Goal: Check status: Check status

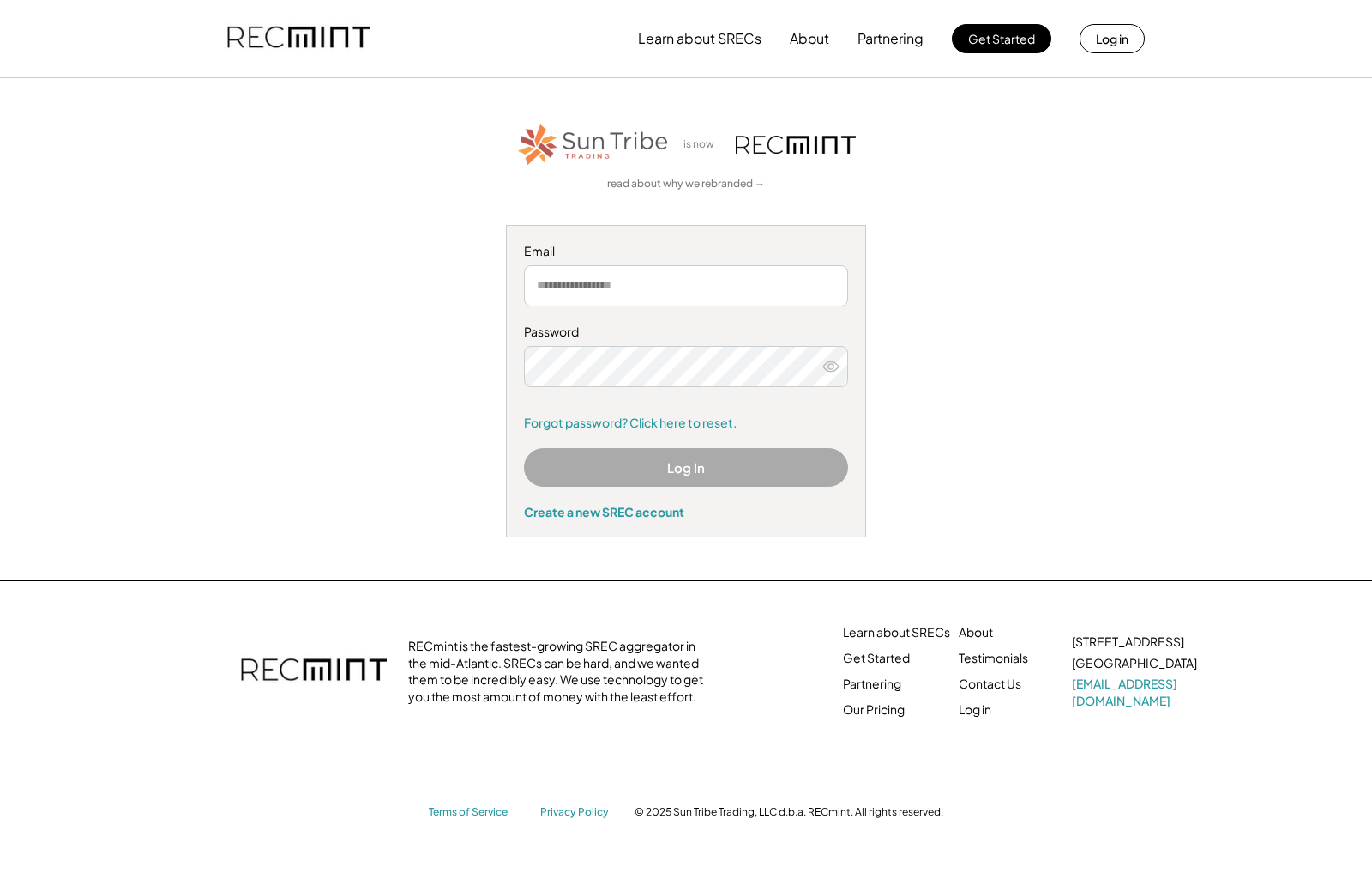
type input "**********"
click at [700, 454] on button "Log In" at bounding box center [686, 468] width 324 height 39
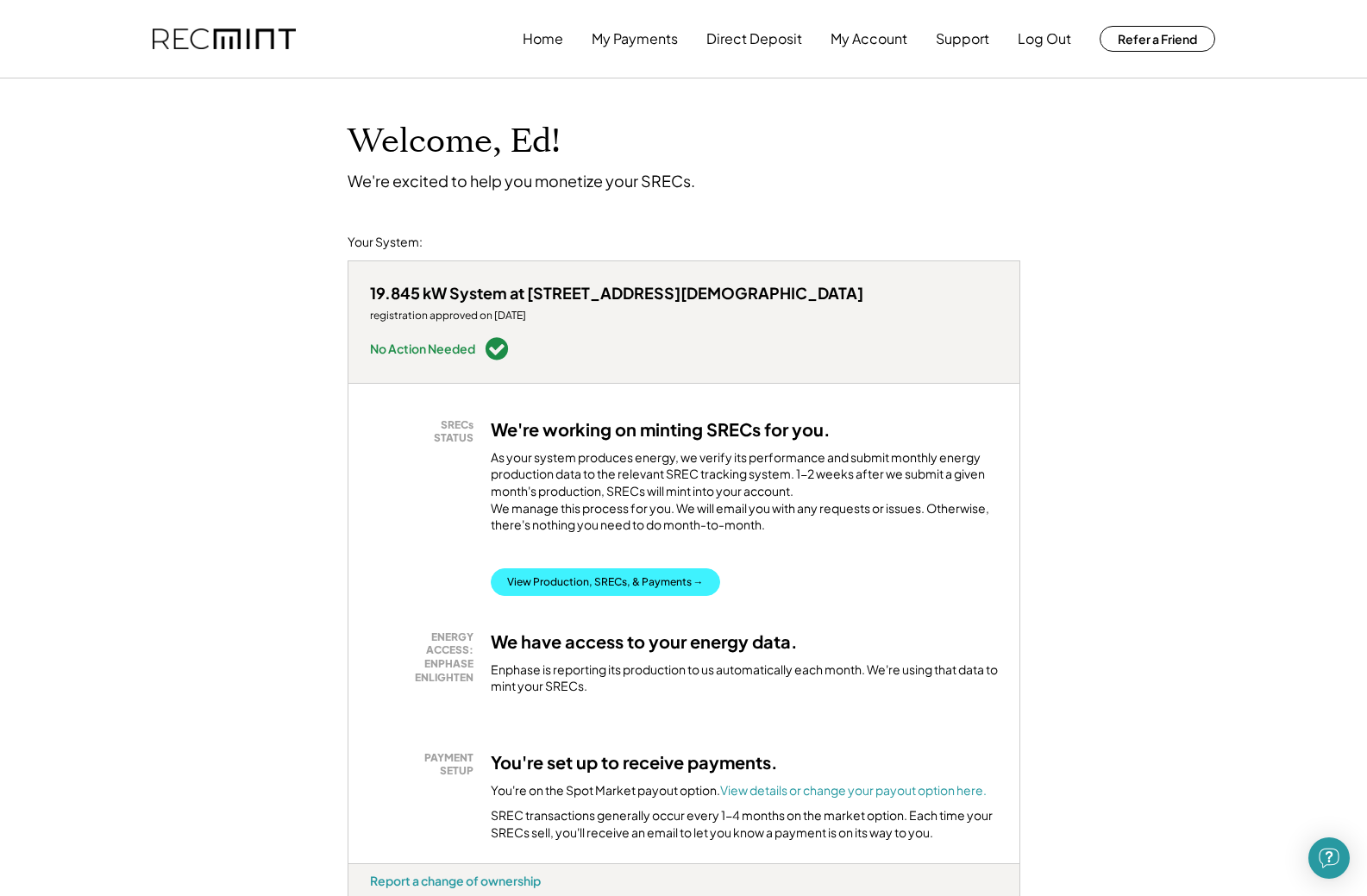
click at [606, 568] on button "View Production, SRECs, & Payments →" at bounding box center [605, 582] width 229 height 28
